Goal: Browse casually

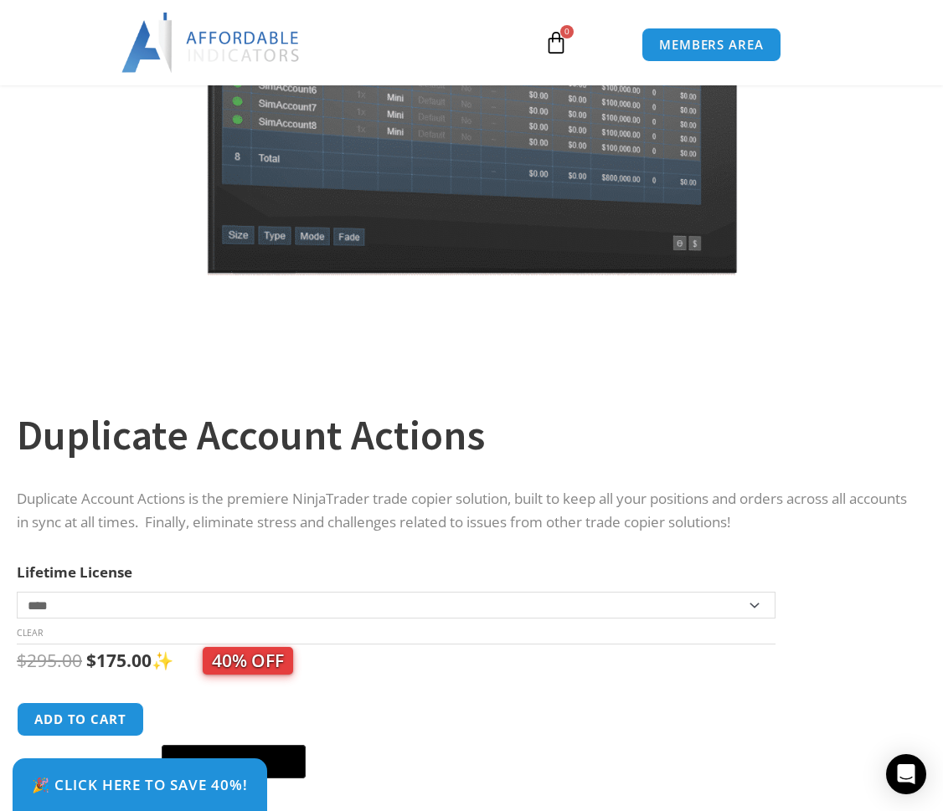
scroll to position [322, 0]
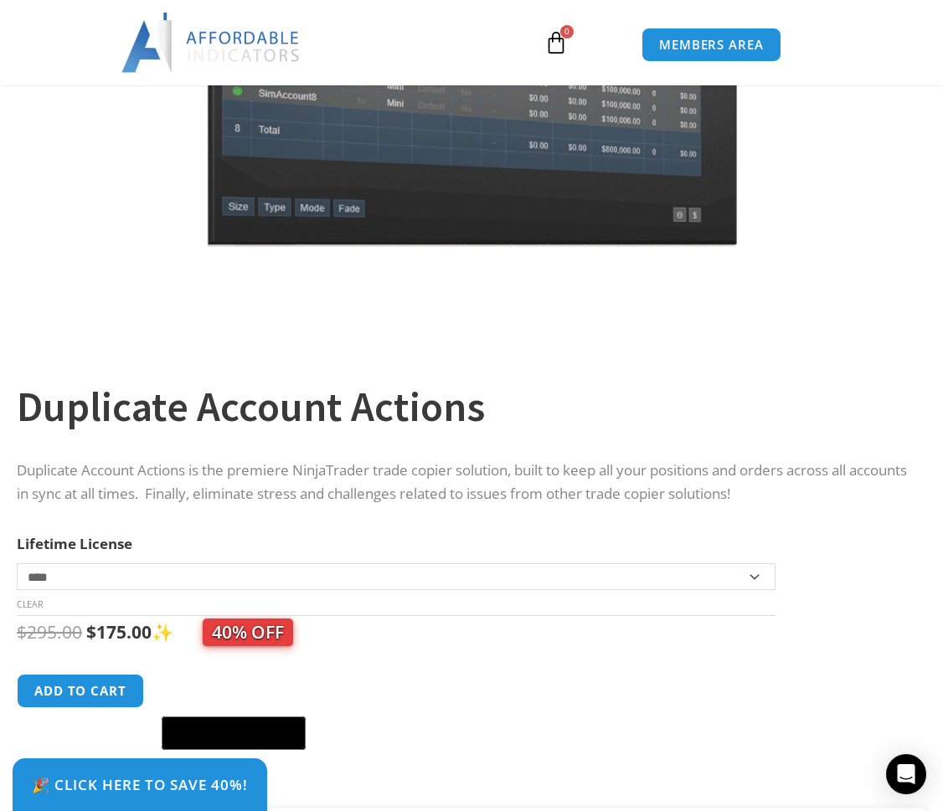
click at [368, 601] on td "**********" at bounding box center [396, 590] width 759 height 53
click at [383, 501] on p "Duplicate Account Actions is the premiere NinjaTrader trade copier solution, bu…" at bounding box center [463, 483] width 893 height 49
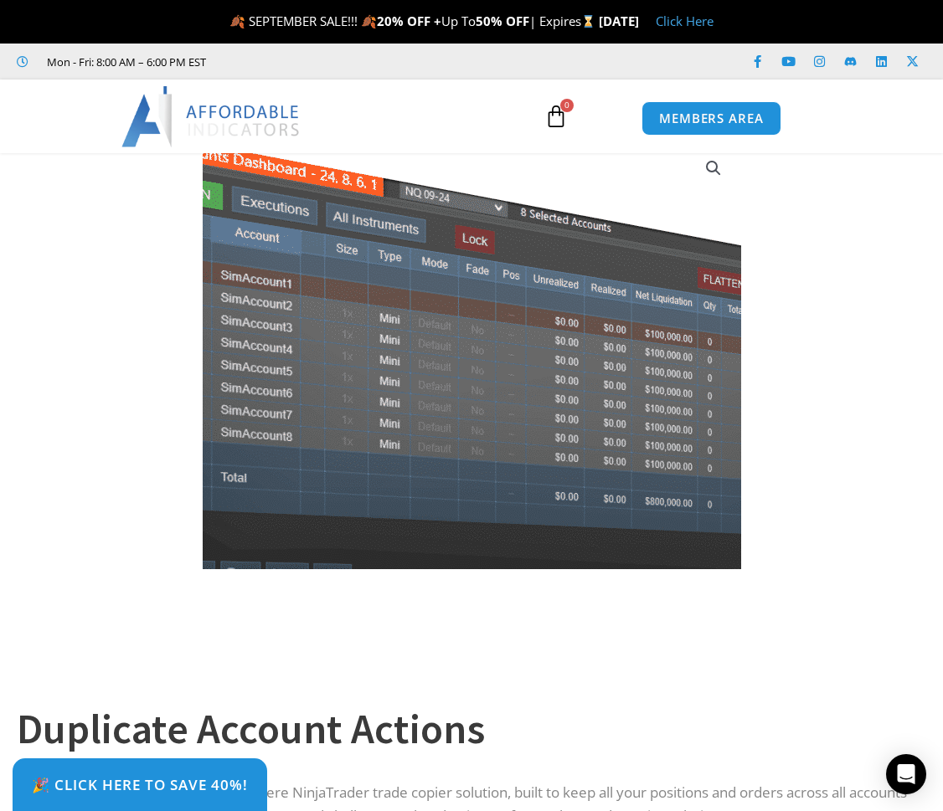
scroll to position [0, 0]
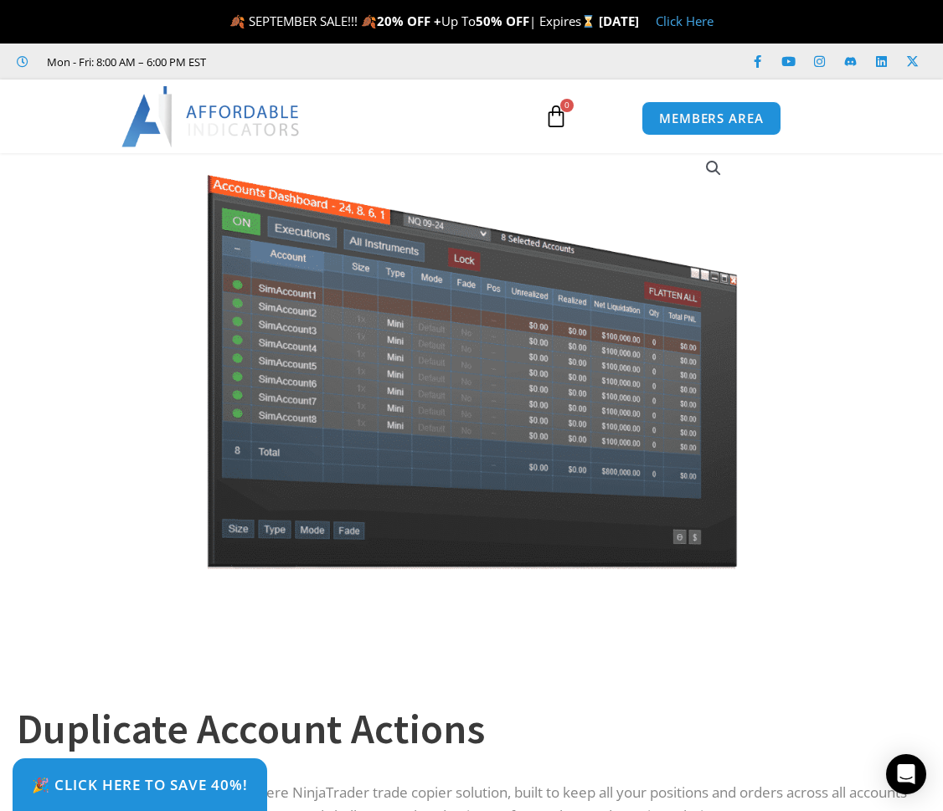
click at [250, 106] on img at bounding box center [211, 116] width 180 height 60
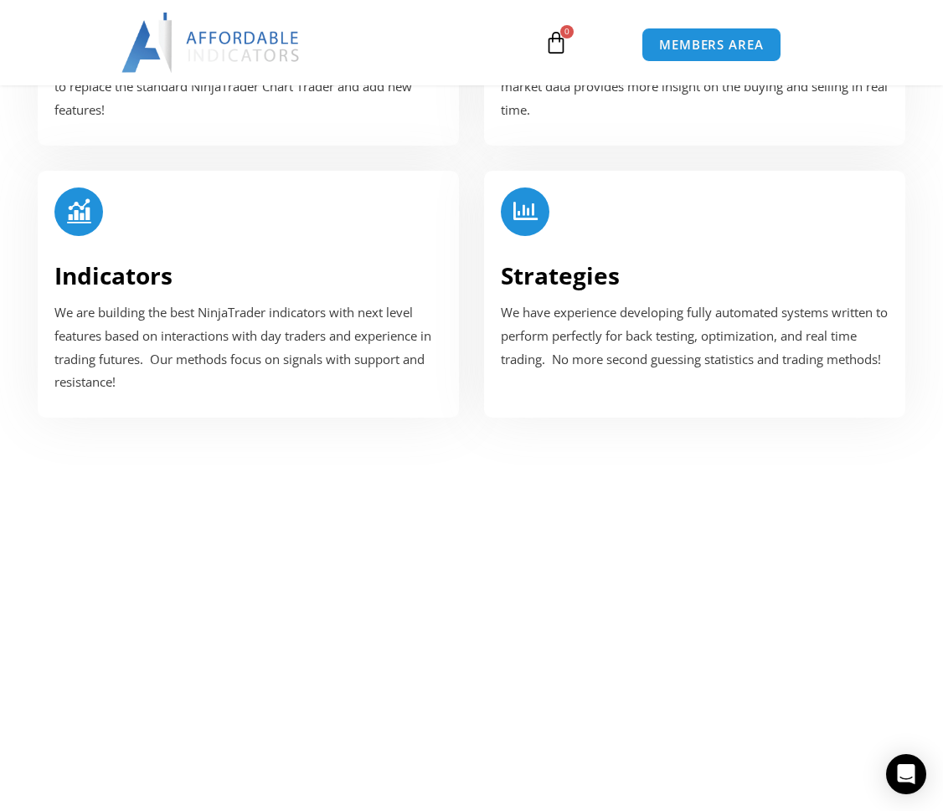
scroll to position [2381, 0]
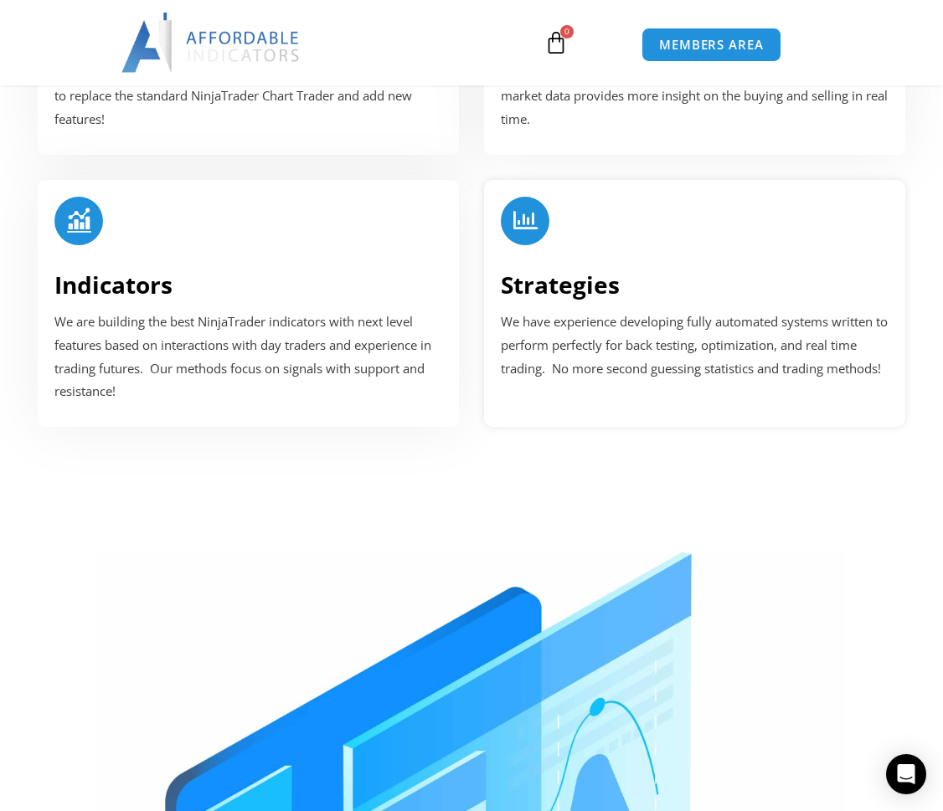
click at [631, 337] on p "We have experience developing fully automated systems written to perform perfec…" at bounding box center [695, 346] width 388 height 70
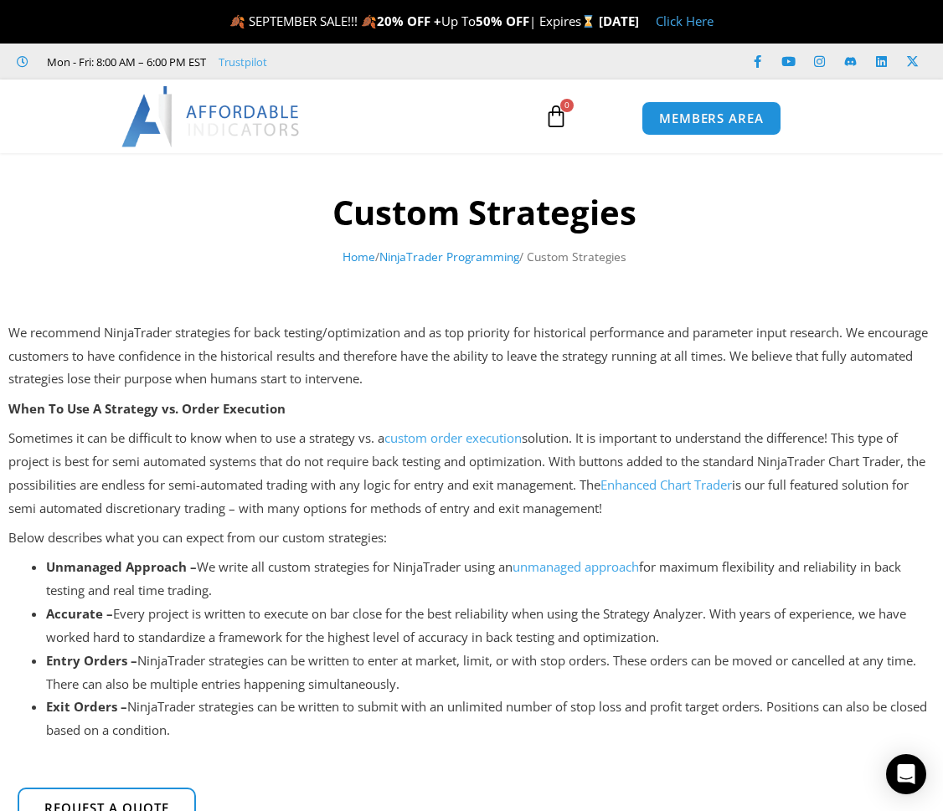
click at [223, 106] on img at bounding box center [211, 116] width 180 height 60
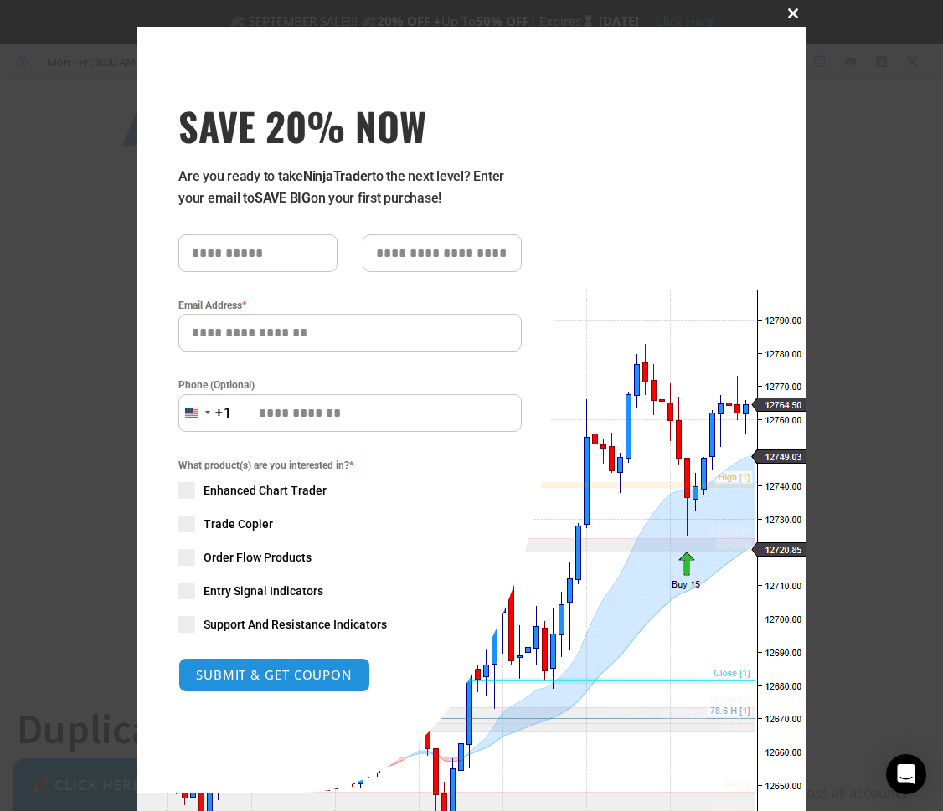
click at [795, 13] on span at bounding box center [793, 13] width 27 height 10
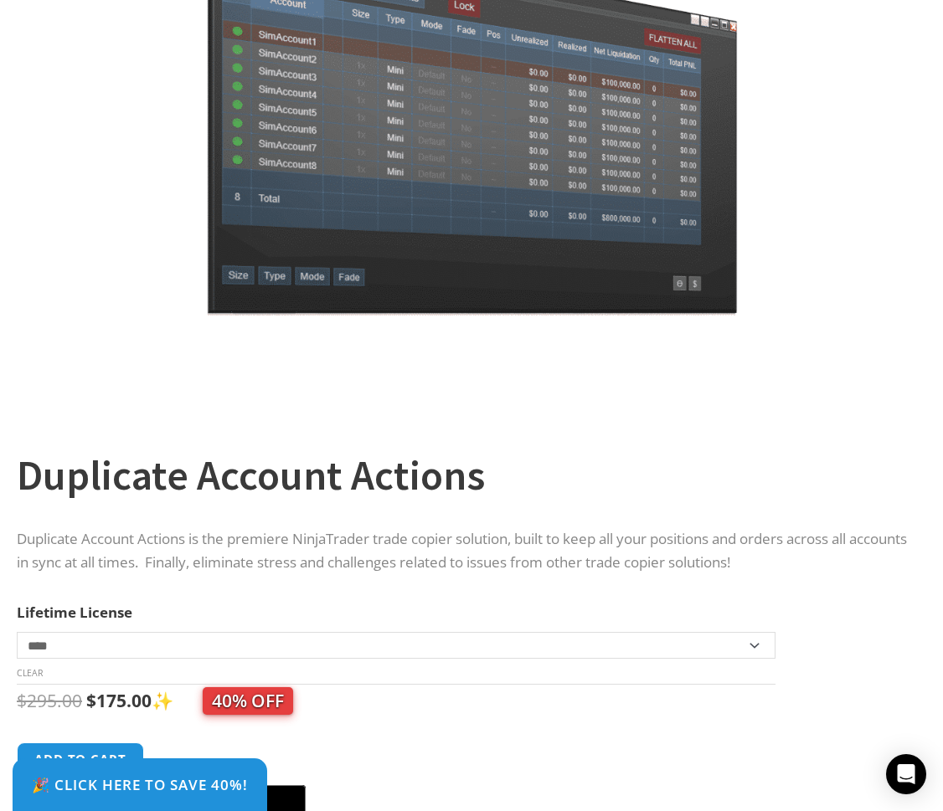
scroll to position [49, 0]
